Goal: Submit feedback/report problem

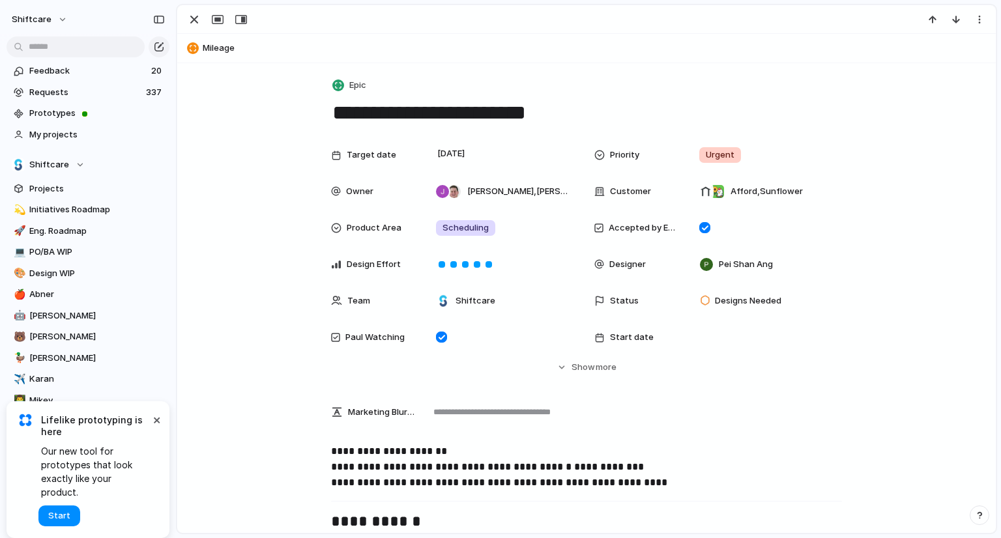
click at [667, 24] on div at bounding box center [586, 19] width 819 height 29
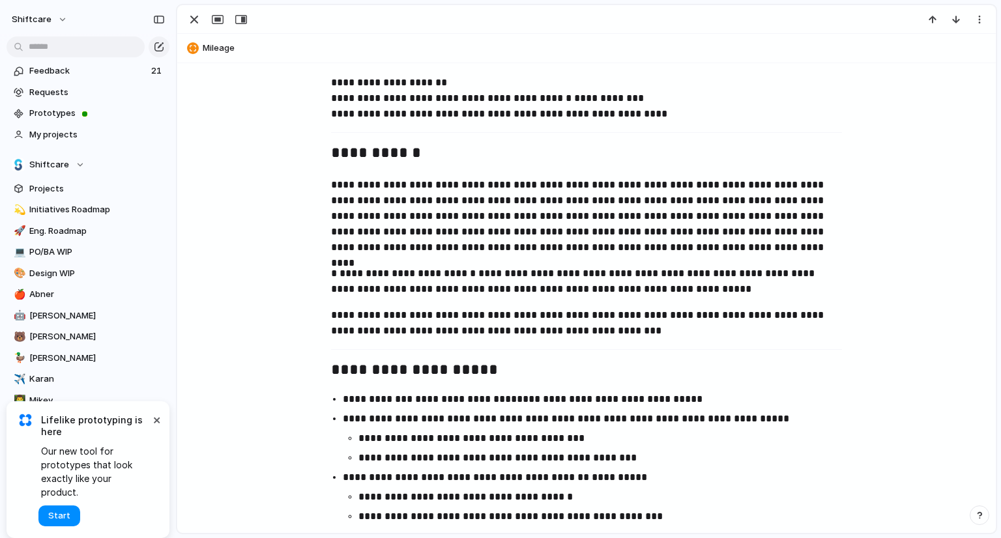
scroll to position [391, 0]
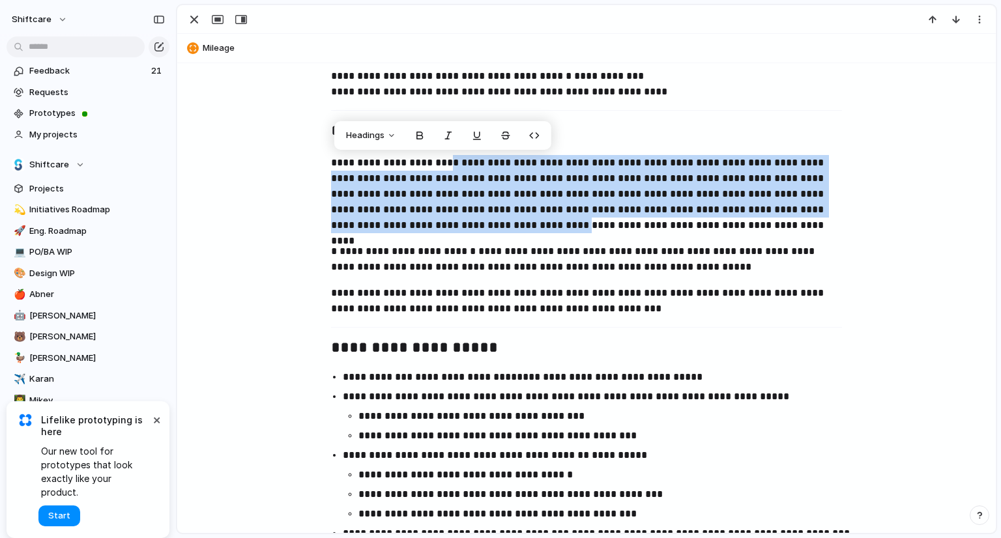
drag, startPoint x: 435, startPoint y: 160, endPoint x: 431, endPoint y: 221, distance: 61.4
click at [431, 221] on p "**********" at bounding box center [586, 194] width 511 height 78
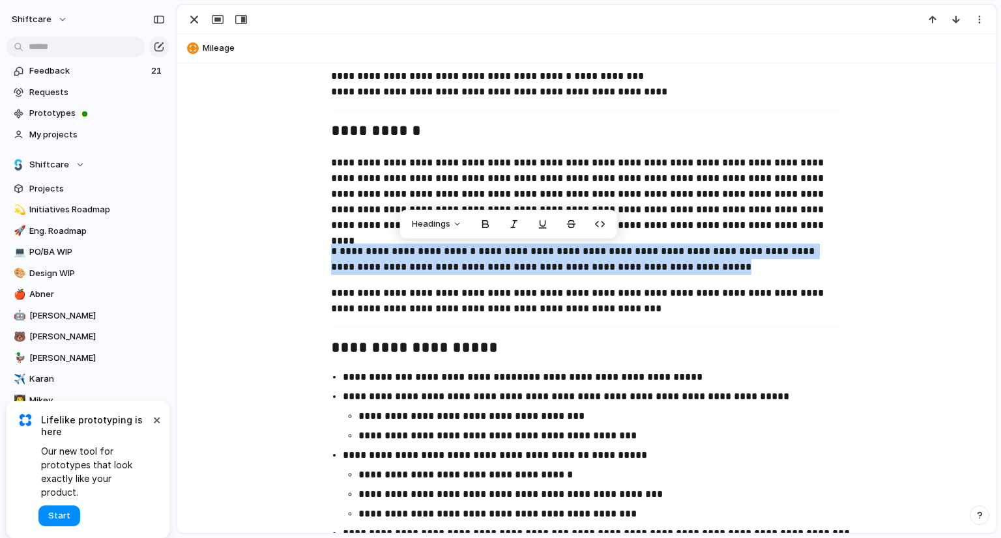
drag, startPoint x: 319, startPoint y: 250, endPoint x: 678, endPoint y: 274, distance: 360.5
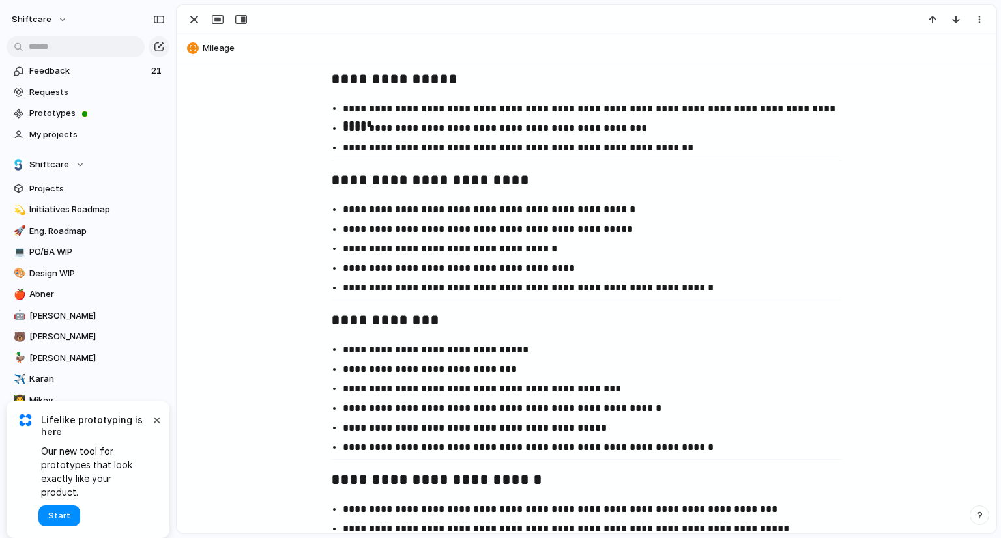
scroll to position [2413, 0]
